Goal: Transaction & Acquisition: Obtain resource

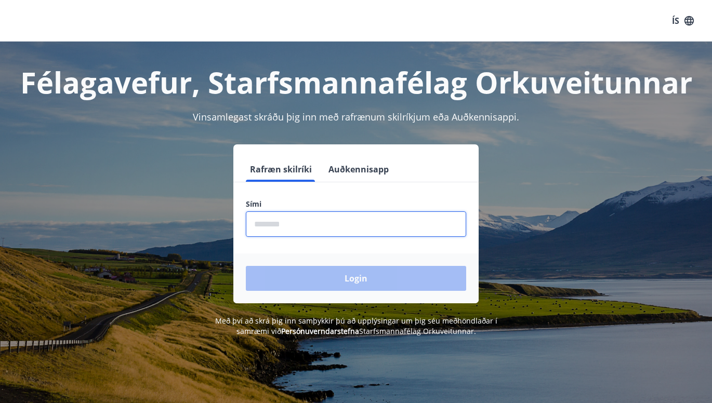
click at [300, 226] on input "phone" at bounding box center [356, 223] width 220 height 25
type input "********"
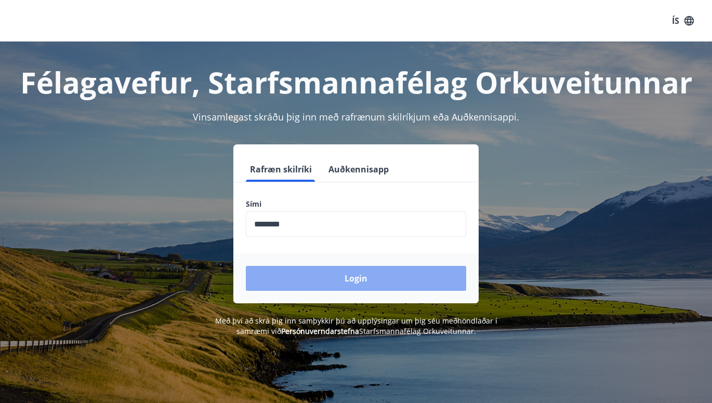
click at [282, 279] on button "Login" at bounding box center [356, 278] width 220 height 25
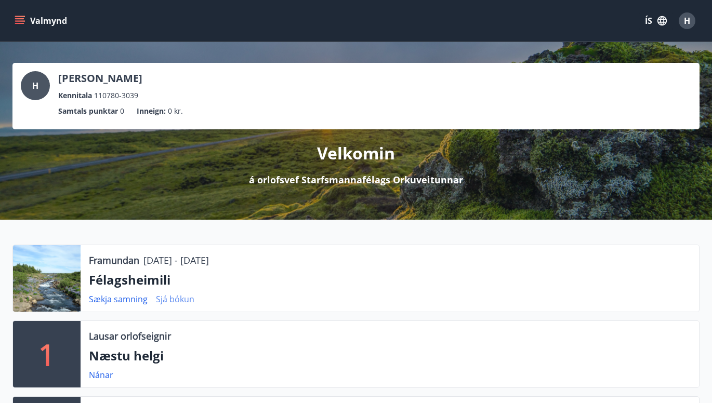
click at [167, 299] on link "Sjá bókun" at bounding box center [175, 298] width 38 height 11
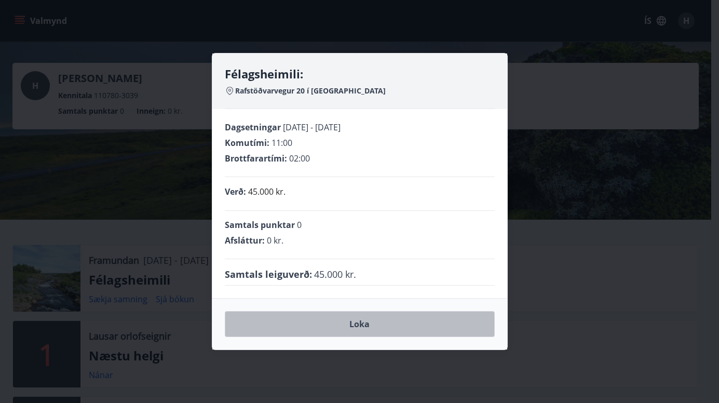
click at [279, 320] on button "Loka" at bounding box center [360, 324] width 270 height 26
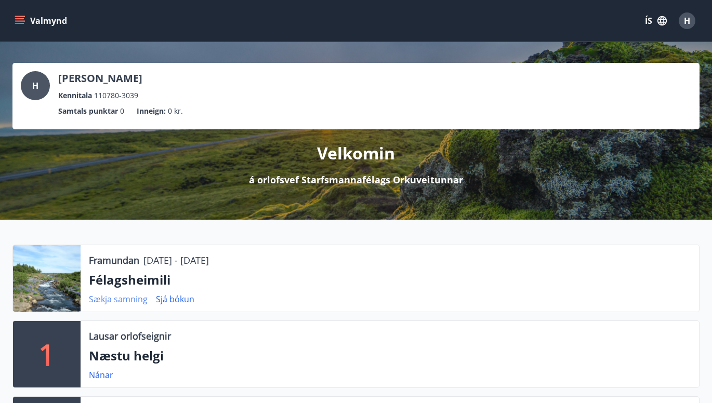
click at [108, 303] on link "Sækja samning" at bounding box center [118, 298] width 59 height 11
click at [27, 14] on button "Valmynd" at bounding box center [41, 20] width 59 height 19
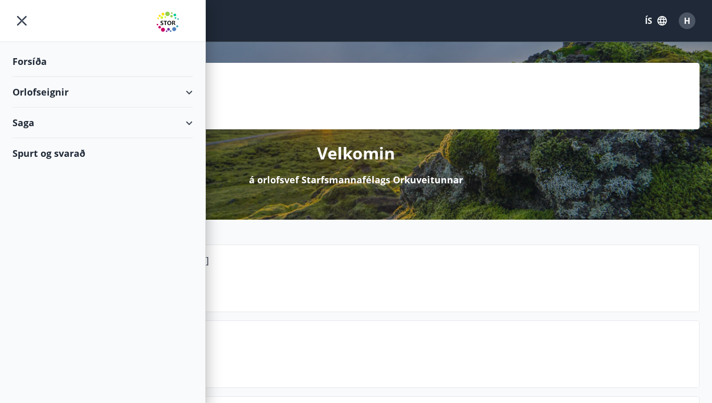
click at [23, 85] on div "Orlofseignir" at bounding box center [102, 92] width 180 height 31
click at [41, 115] on div "Framboð" at bounding box center [103, 119] width 164 height 22
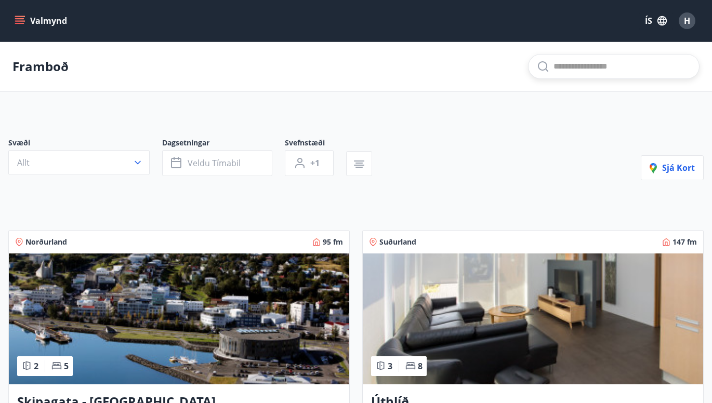
click at [587, 66] on input "text" at bounding box center [621, 66] width 137 height 17
click at [592, 62] on input "*****" at bounding box center [621, 66] width 137 height 17
click at [589, 62] on input "********" at bounding box center [621, 66] width 137 height 17
type input "**********"
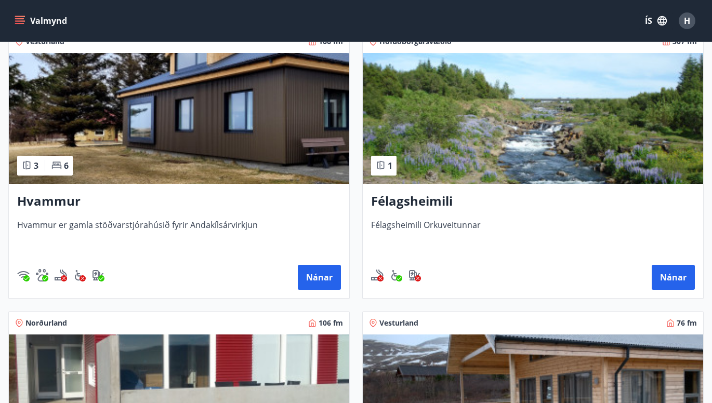
scroll to position [483, 0]
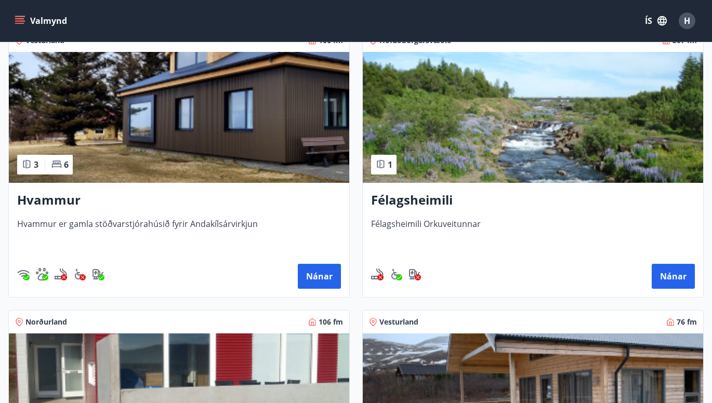
click at [413, 202] on h3 "Félagsheimili" at bounding box center [533, 200] width 324 height 19
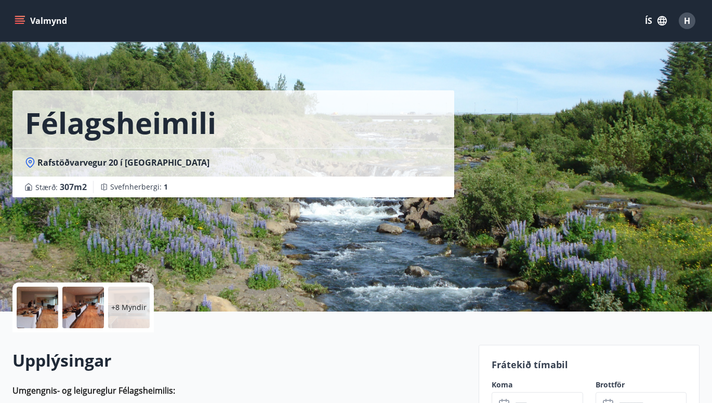
click at [128, 319] on div "+8 Myndir" at bounding box center [129, 308] width 42 height 42
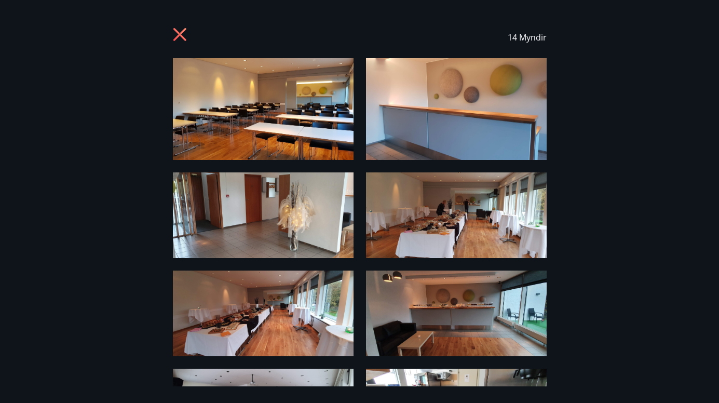
click at [273, 139] on img at bounding box center [263, 109] width 181 height 102
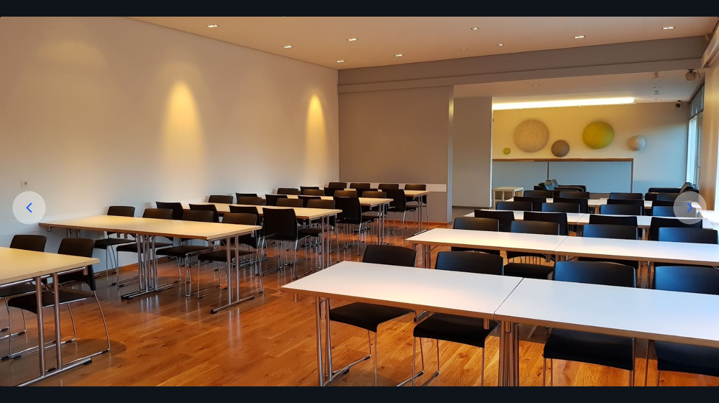
scroll to position [76, 0]
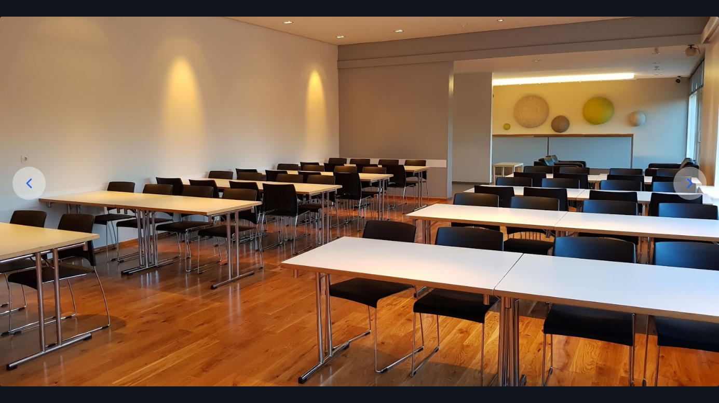
click at [694, 180] on icon at bounding box center [690, 183] width 17 height 17
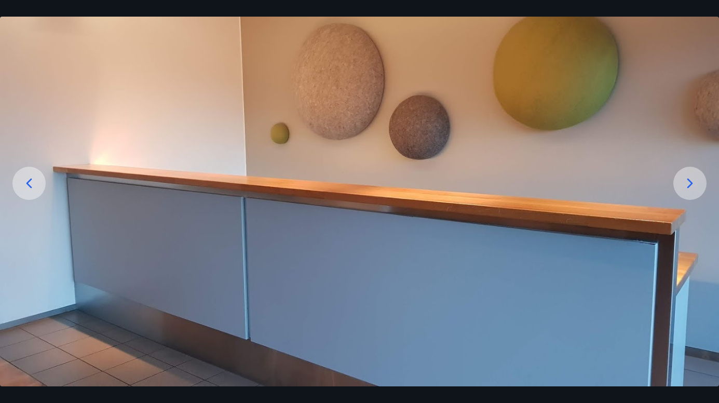
click at [694, 180] on icon at bounding box center [690, 183] width 17 height 17
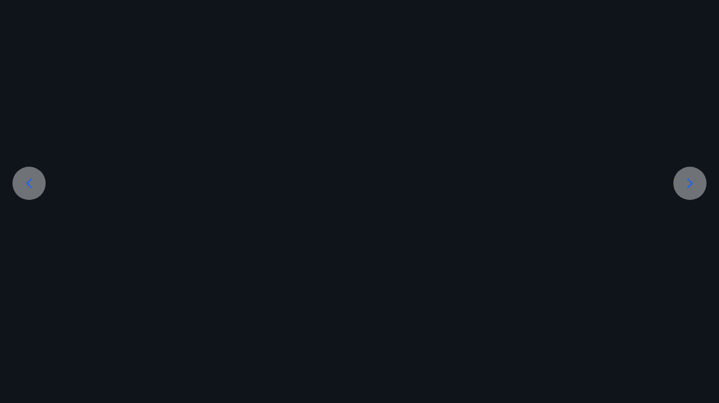
scroll to position [12, 0]
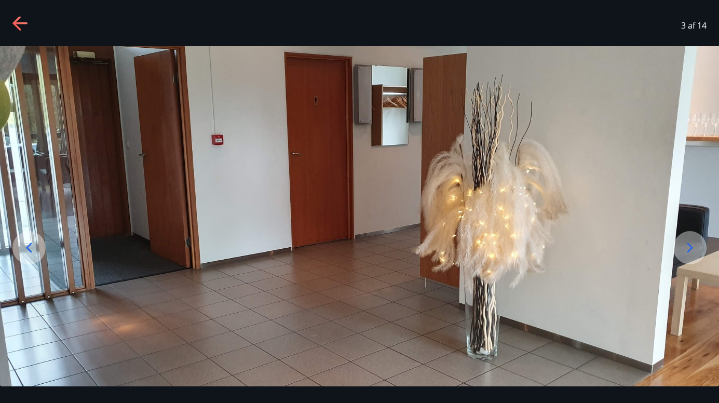
click at [694, 180] on img at bounding box center [359, 216] width 719 height 340
click at [687, 237] on div at bounding box center [690, 247] width 33 height 33
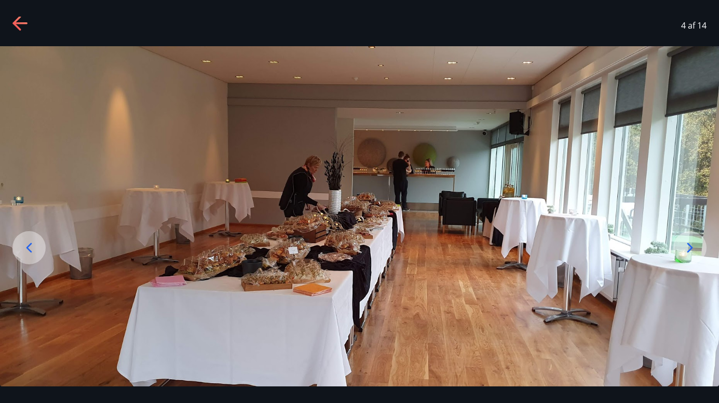
click at [683, 238] on div at bounding box center [690, 247] width 33 height 33
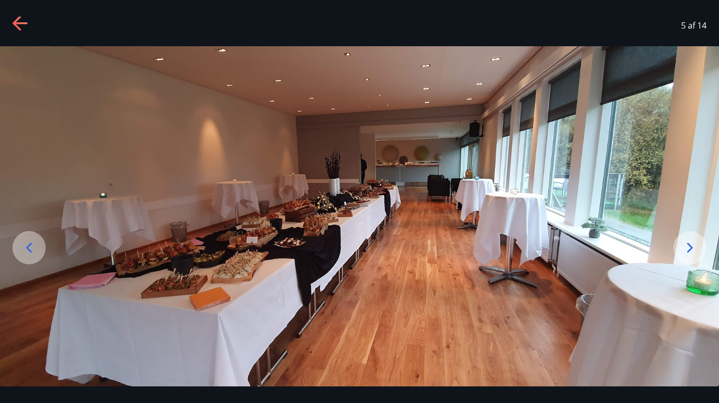
click at [683, 238] on div at bounding box center [690, 247] width 33 height 33
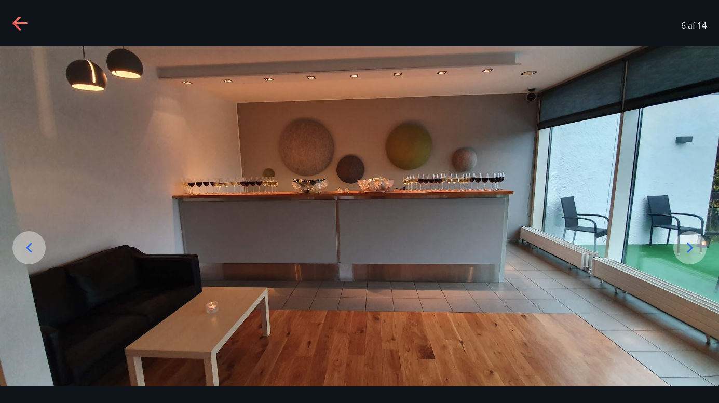
click at [683, 238] on div at bounding box center [690, 247] width 33 height 33
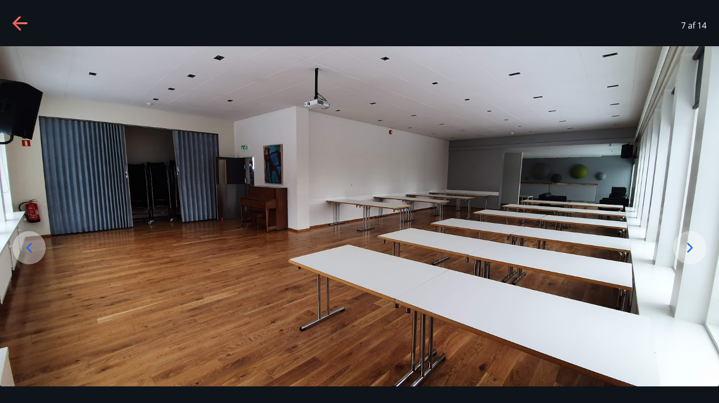
click at [683, 238] on div at bounding box center [690, 247] width 33 height 33
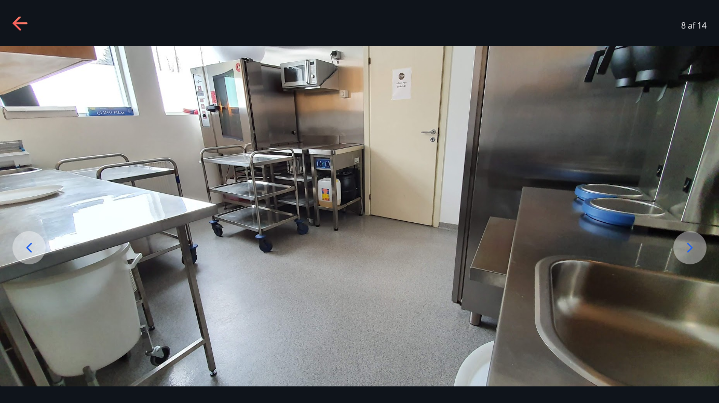
click at [683, 238] on div at bounding box center [690, 247] width 33 height 33
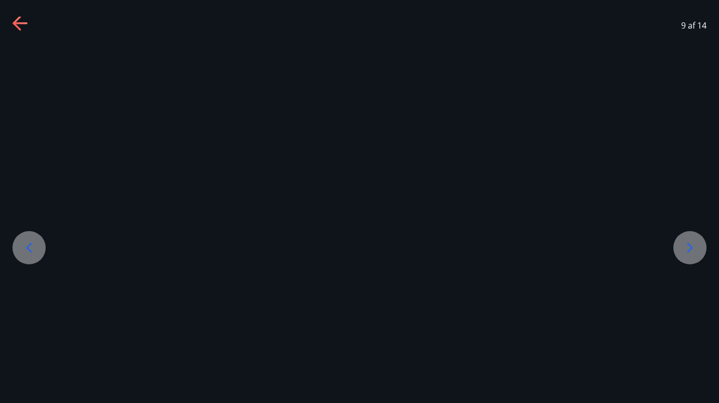
scroll to position [0, 0]
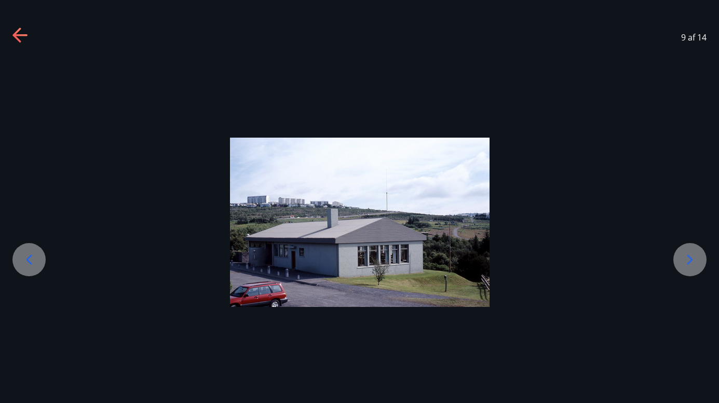
click at [683, 238] on div at bounding box center [359, 222] width 719 height 169
click at [693, 258] on icon at bounding box center [690, 259] width 17 height 17
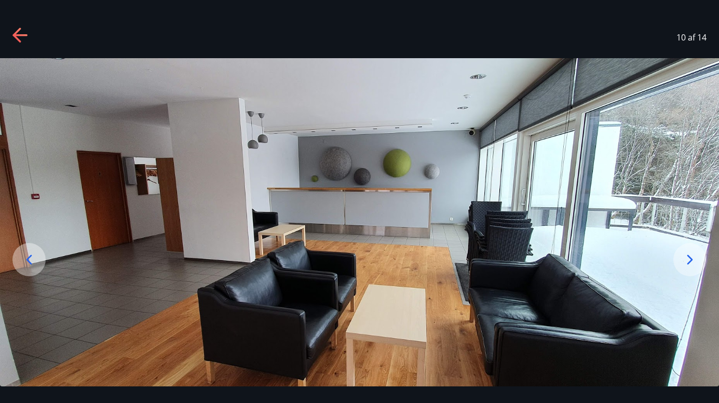
click at [693, 258] on icon at bounding box center [690, 259] width 17 height 17
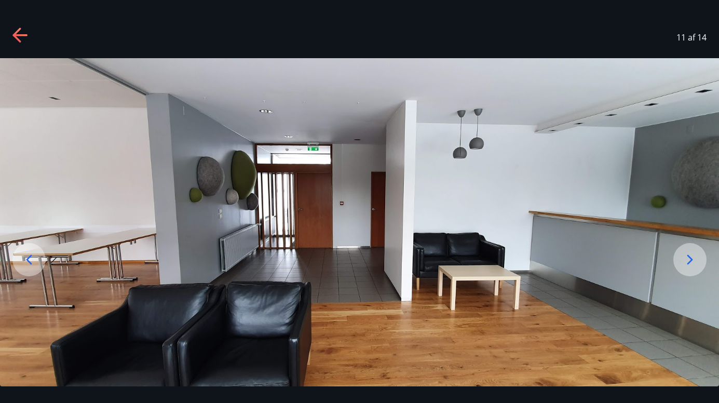
click at [693, 258] on icon at bounding box center [690, 259] width 17 height 17
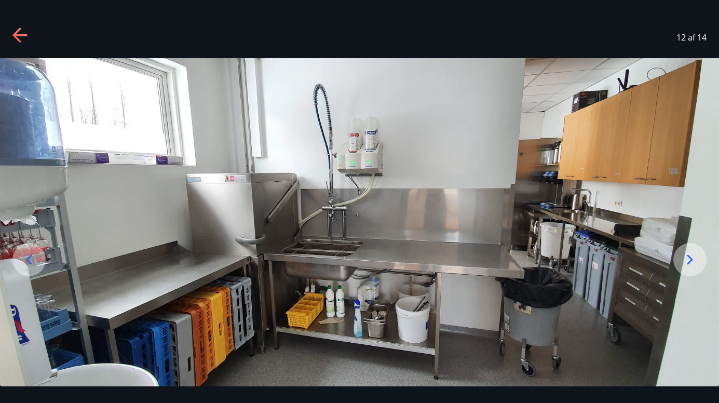
click at [693, 258] on icon at bounding box center [690, 259] width 17 height 17
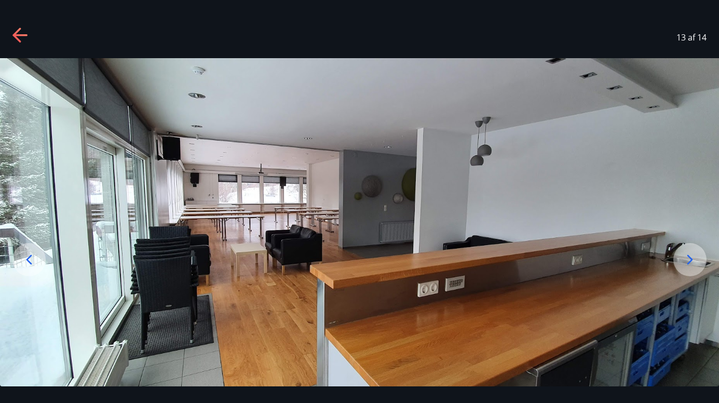
click at [693, 258] on icon at bounding box center [690, 259] width 17 height 17
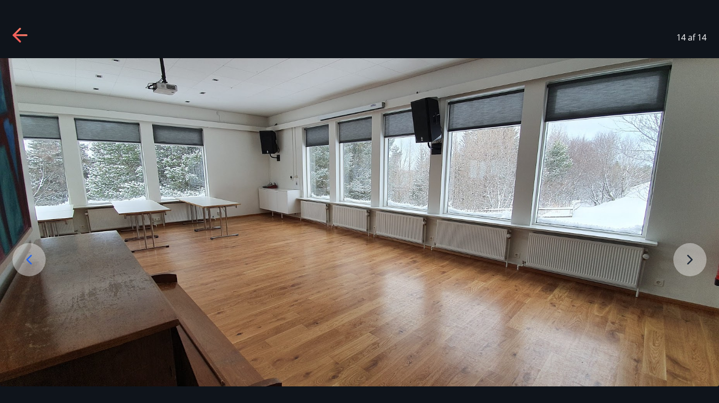
click at [693, 258] on img at bounding box center [359, 228] width 719 height 341
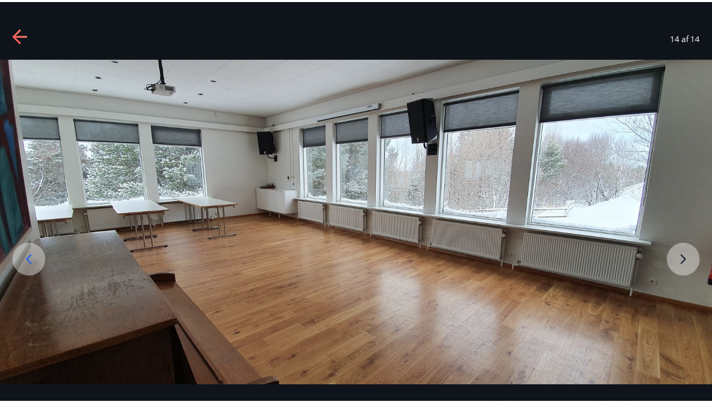
scroll to position [12, 0]
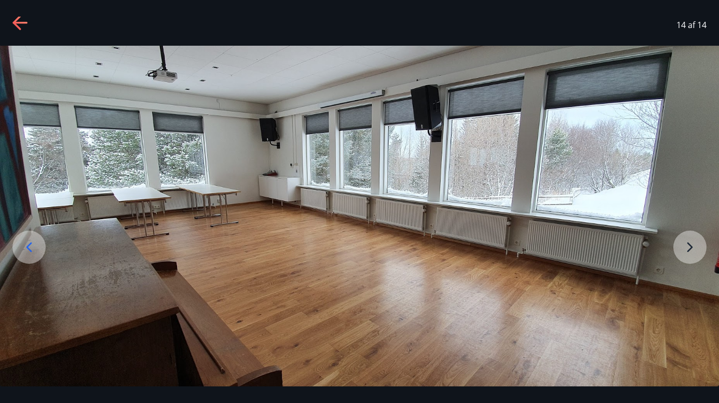
click at [689, 247] on img at bounding box center [359, 216] width 719 height 341
click at [25, 21] on icon at bounding box center [20, 23] width 17 height 17
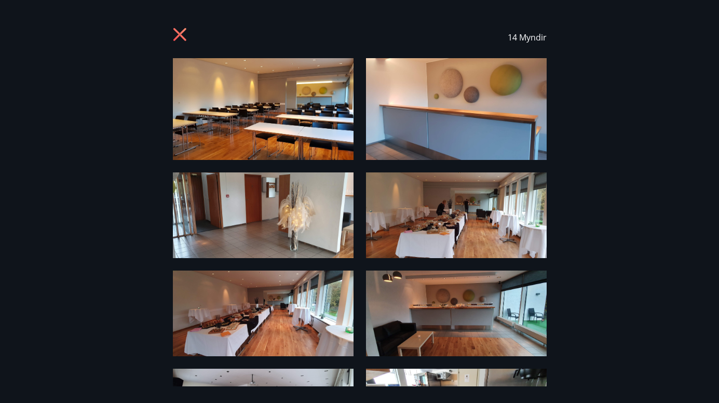
click at [181, 28] on icon at bounding box center [181, 36] width 17 height 17
